Goal: Information Seeking & Learning: Check status

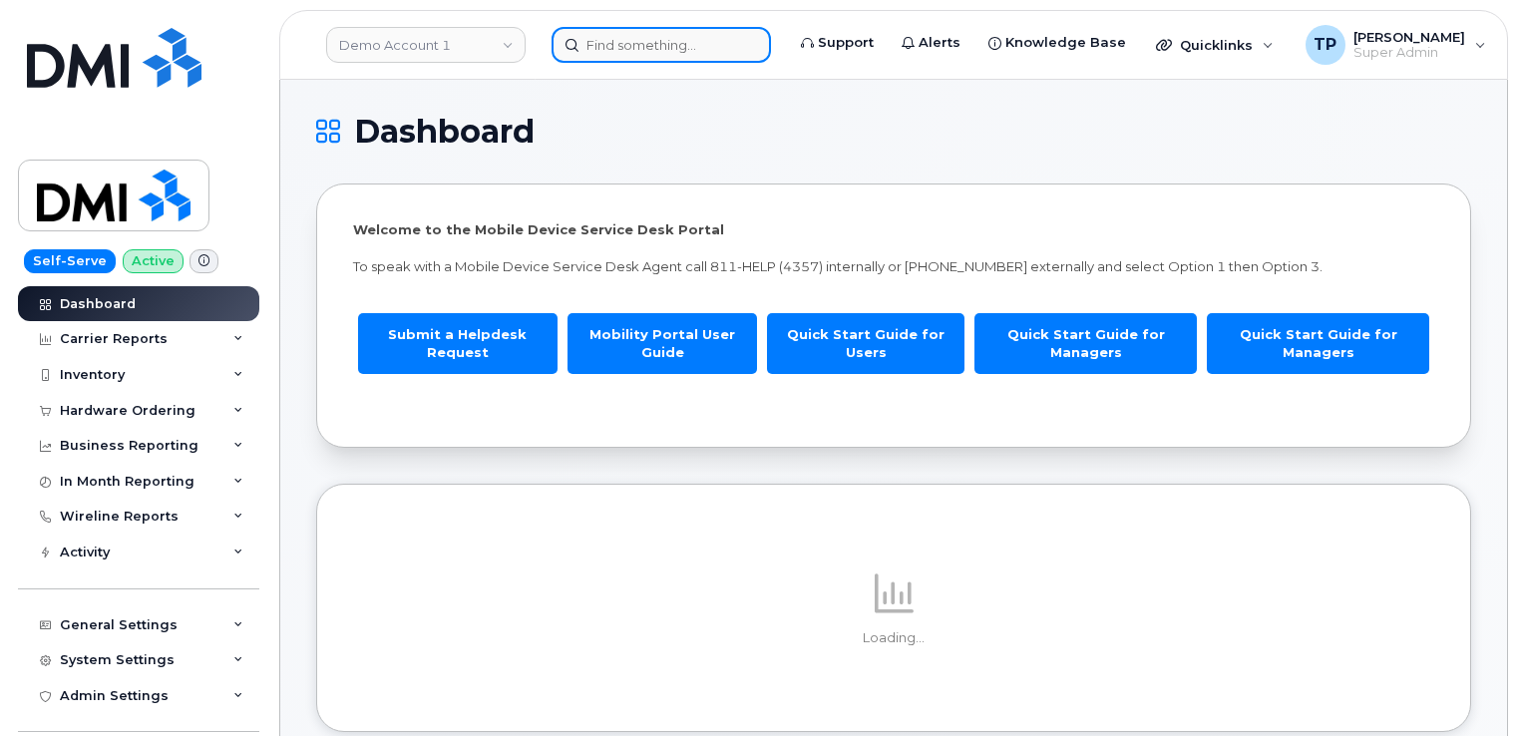
drag, startPoint x: 0, startPoint y: 0, endPoint x: 668, endPoint y: 49, distance: 670.2
click at [670, 46] on input at bounding box center [661, 45] width 219 height 36
paste input "5879833509"
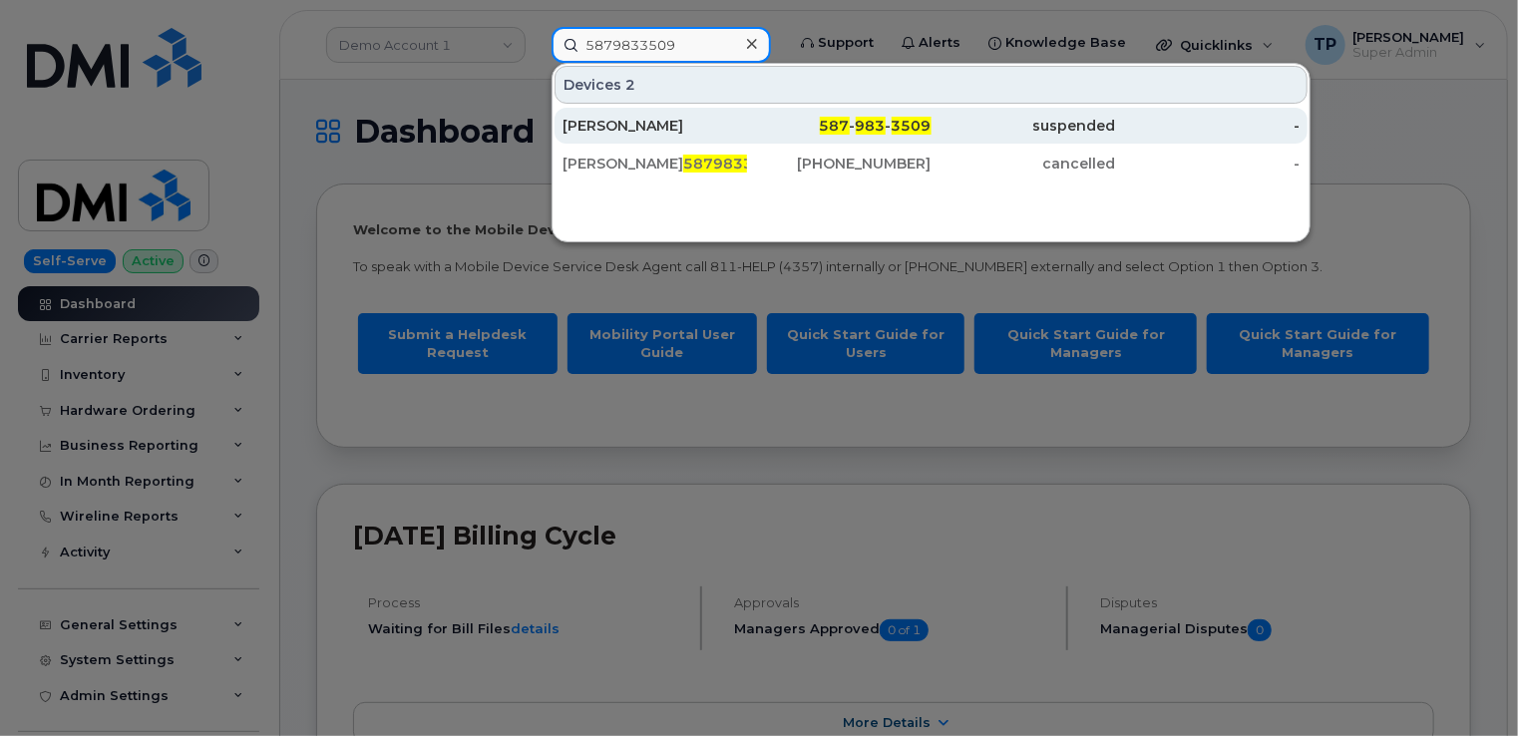
type input "5879833509"
click at [699, 129] on div "[PERSON_NAME]" at bounding box center [655, 126] width 185 height 20
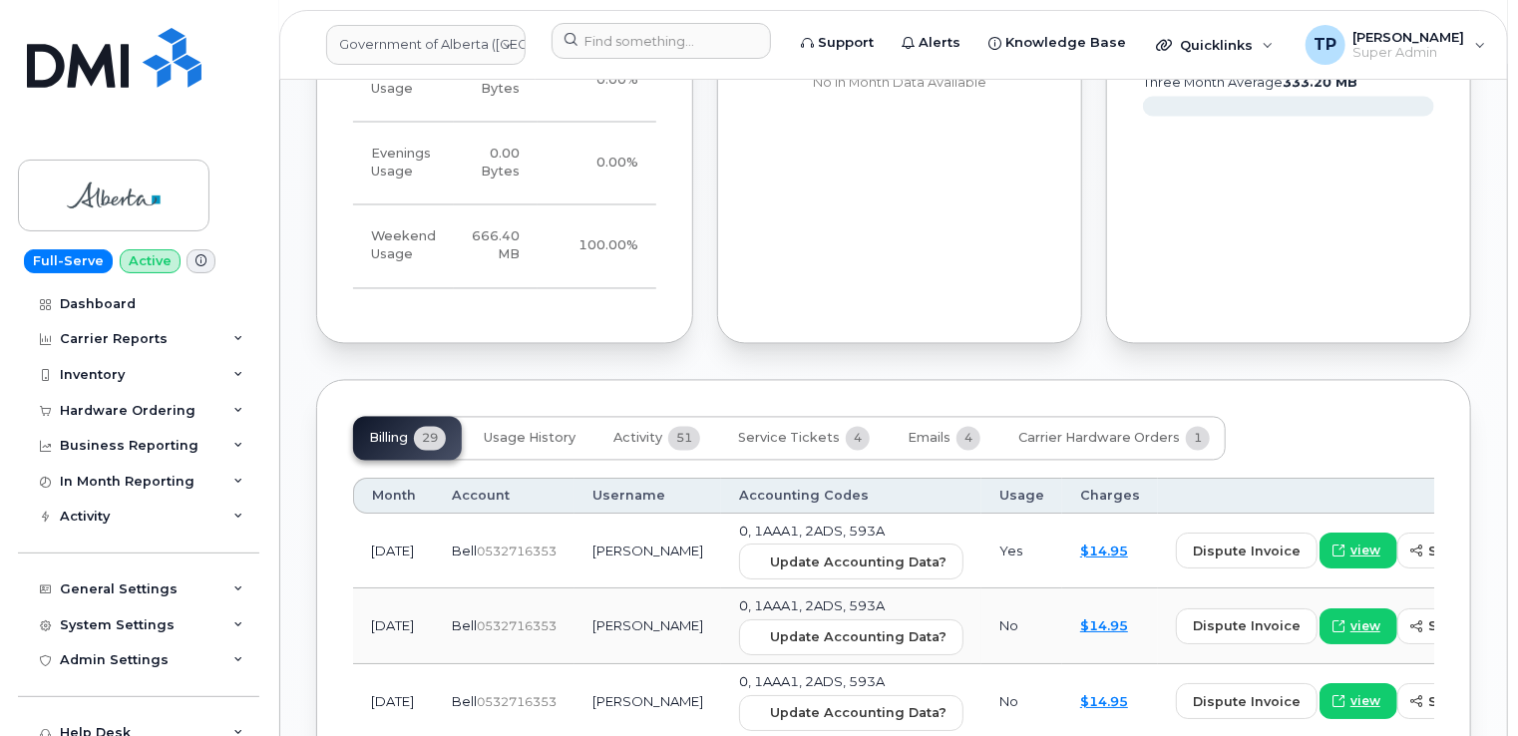
scroll to position [1896, 0]
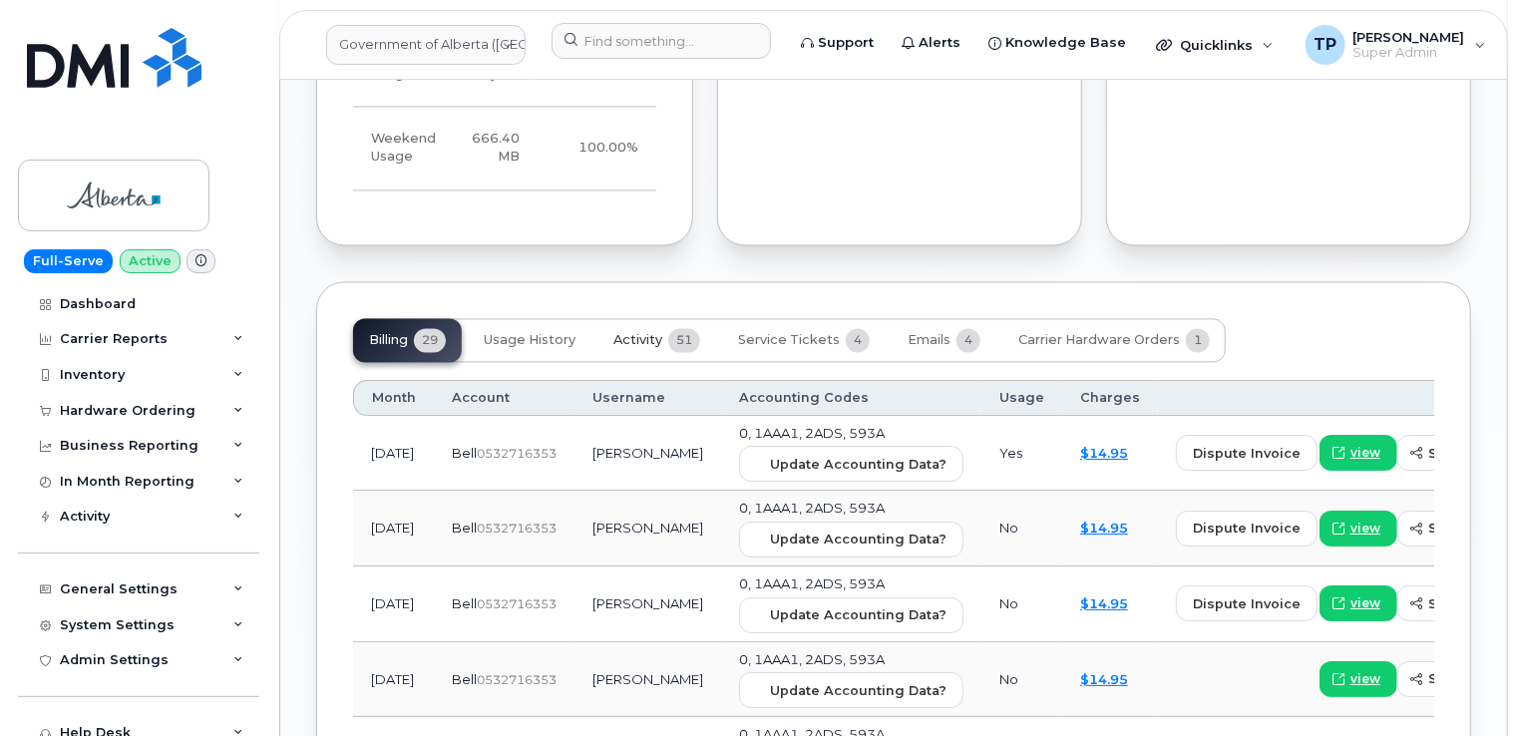
click at [640, 333] on span "Activity" at bounding box center [638, 341] width 49 height 16
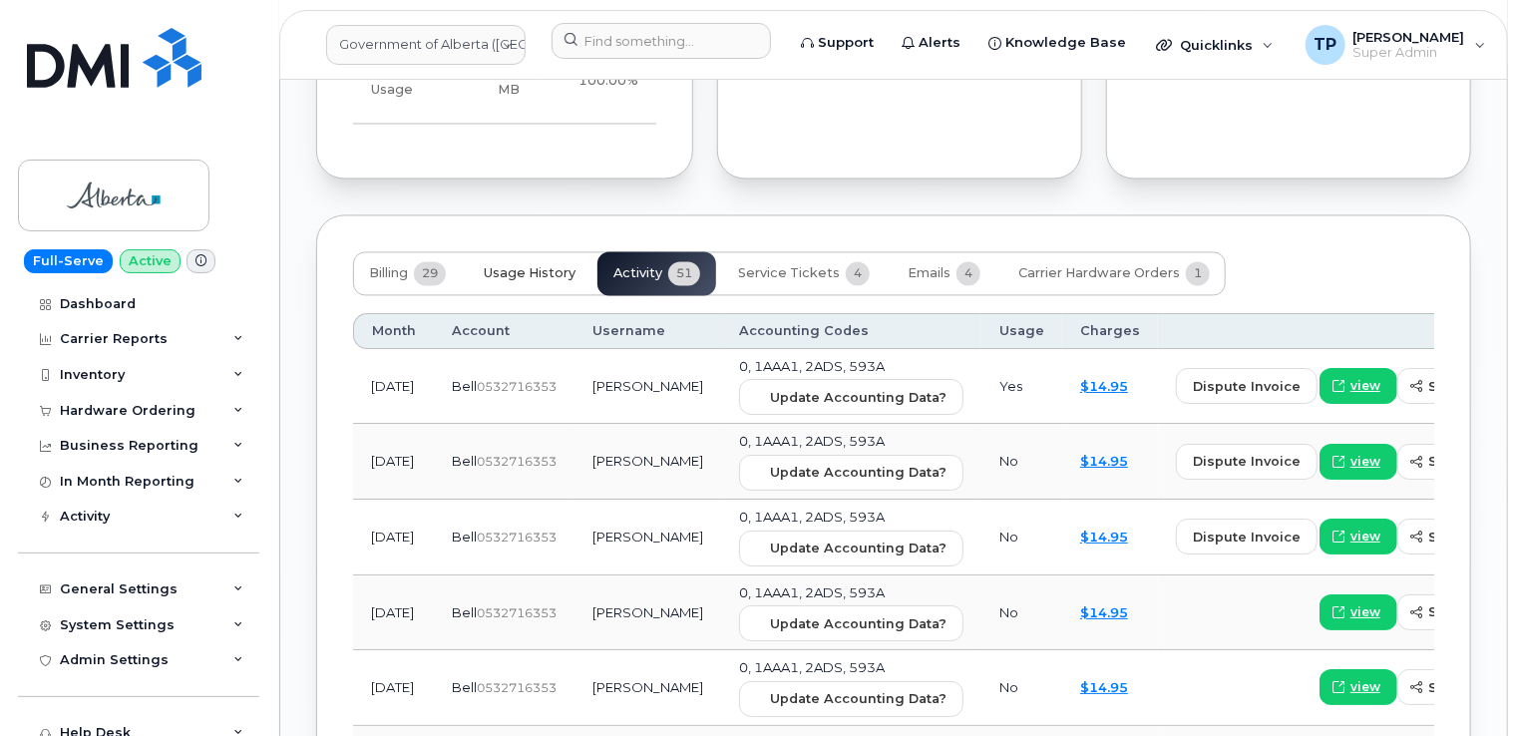
scroll to position [1995, 0]
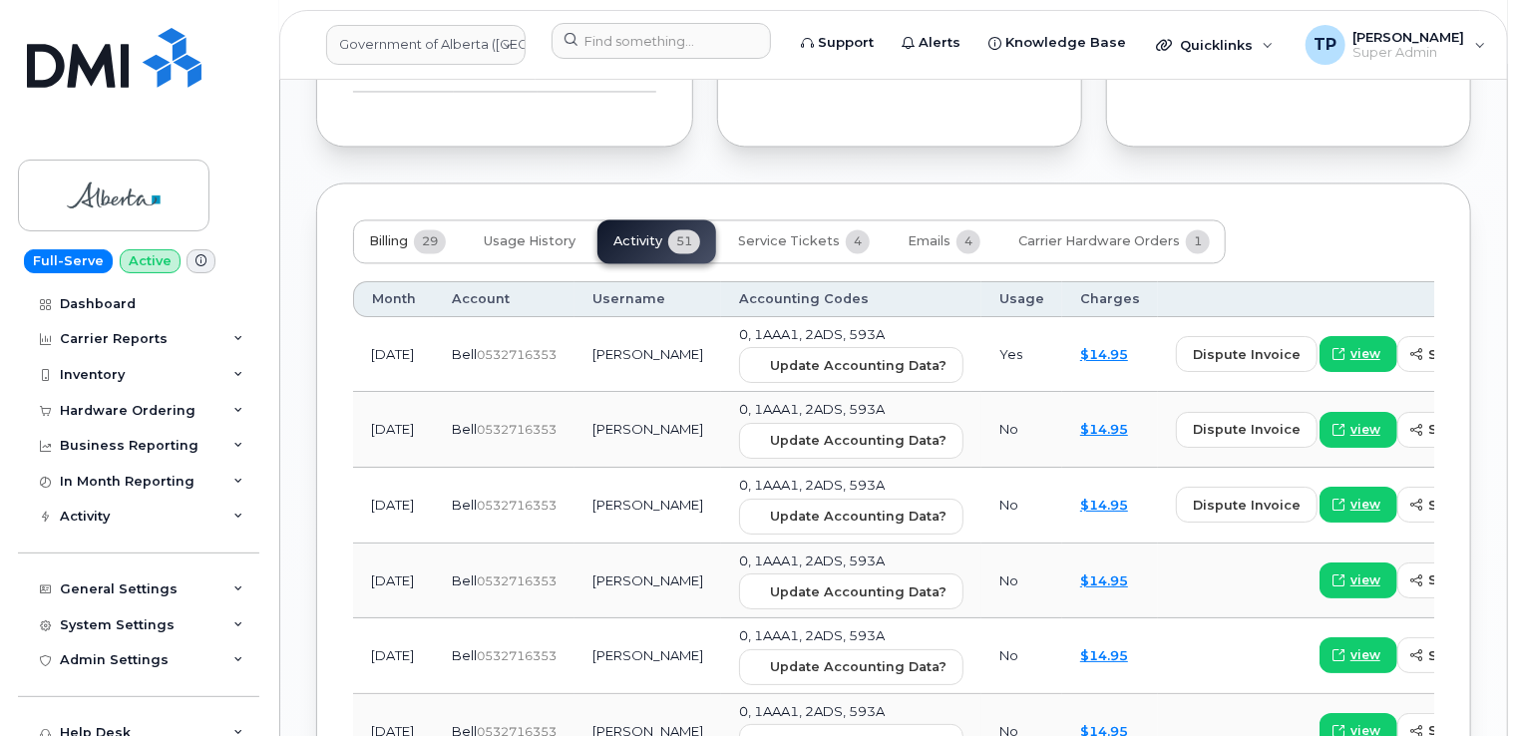
click at [387, 233] on span "Billing" at bounding box center [388, 241] width 39 height 16
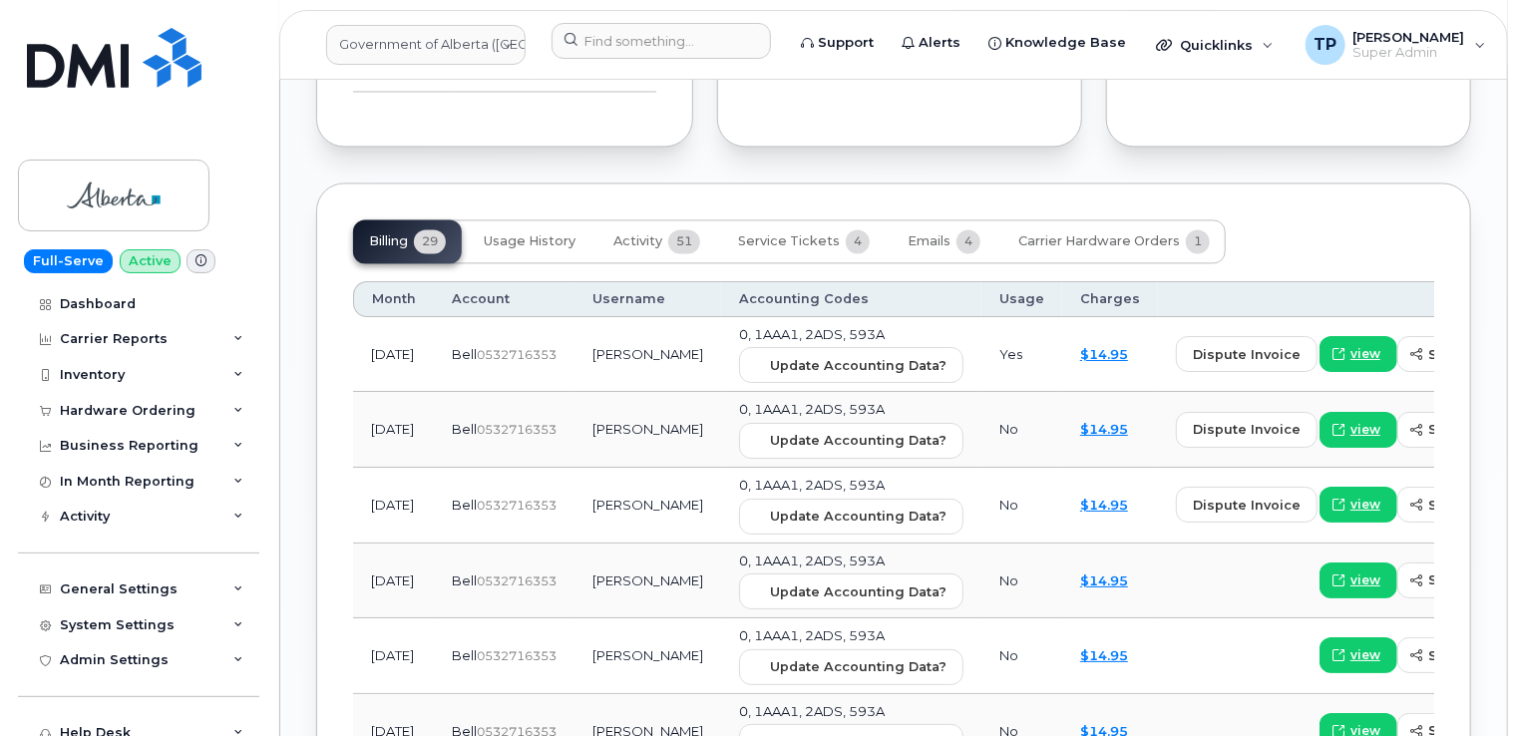
click at [412, 219] on div "Billing 29 Usage History Activity 51 Service Tickets 4 Emails 4 Carrier Hardwar…" at bounding box center [789, 241] width 873 height 44
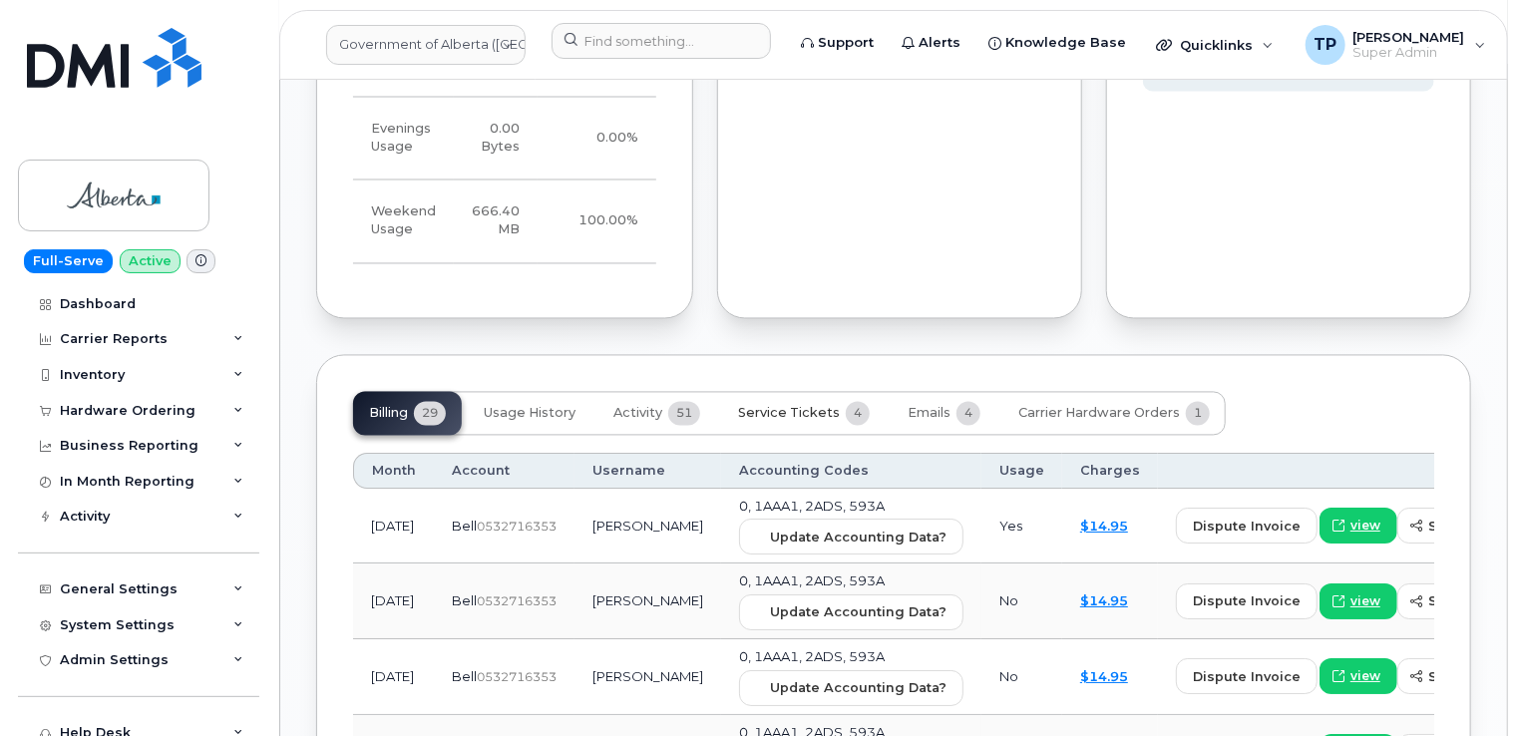
scroll to position [1852, 0]
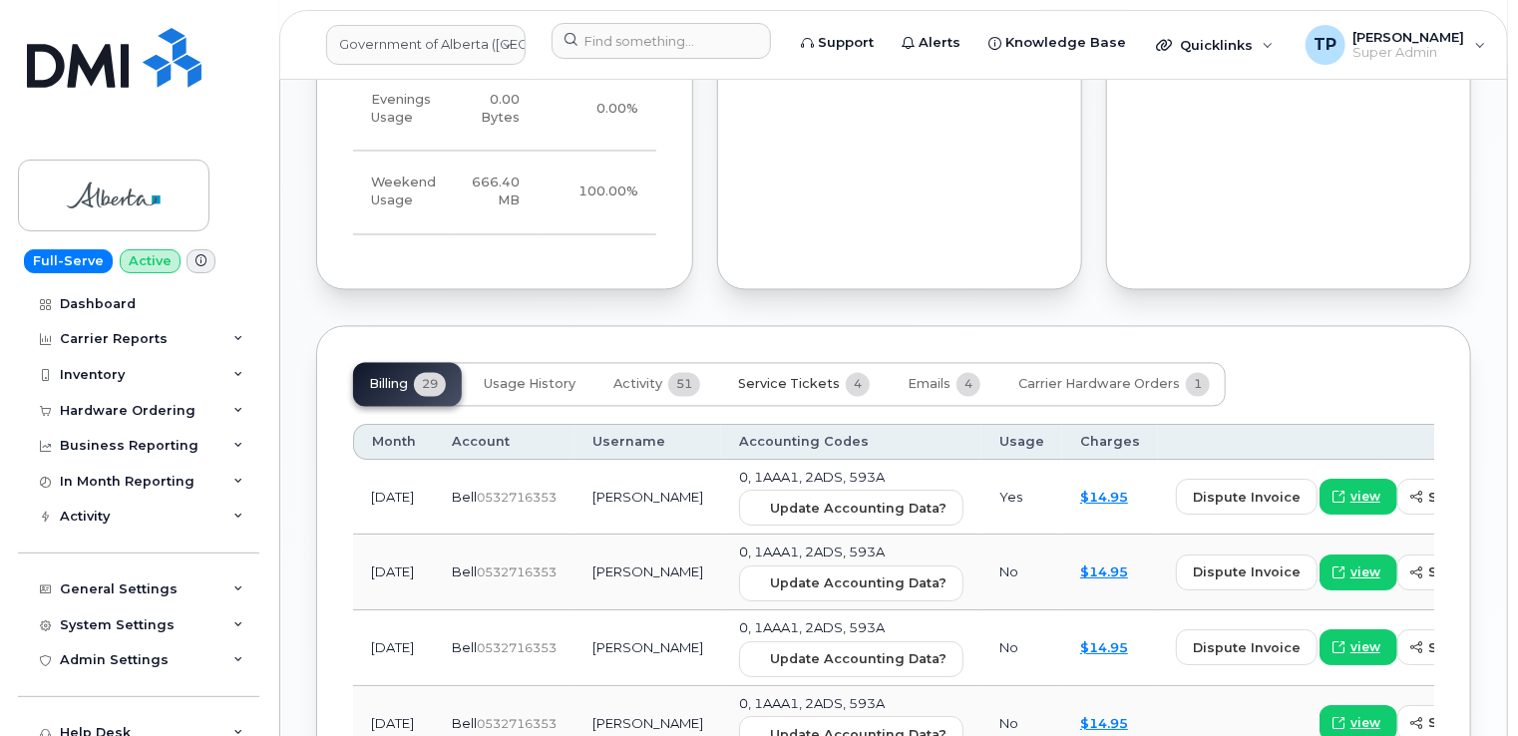
click at [778, 377] on span "Service Tickets" at bounding box center [789, 385] width 102 height 16
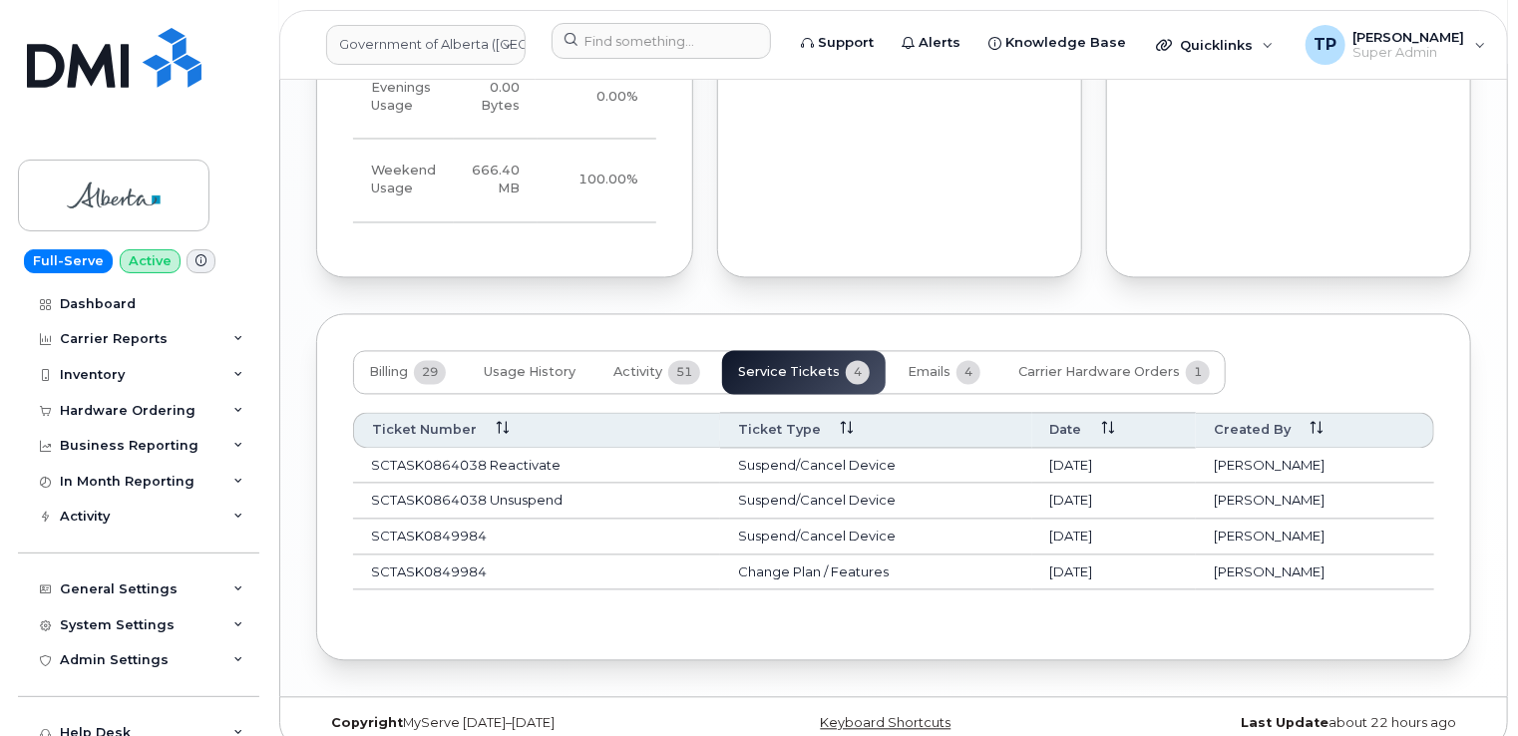
scroll to position [1867, 0]
